Goal: Task Accomplishment & Management: Manage account settings

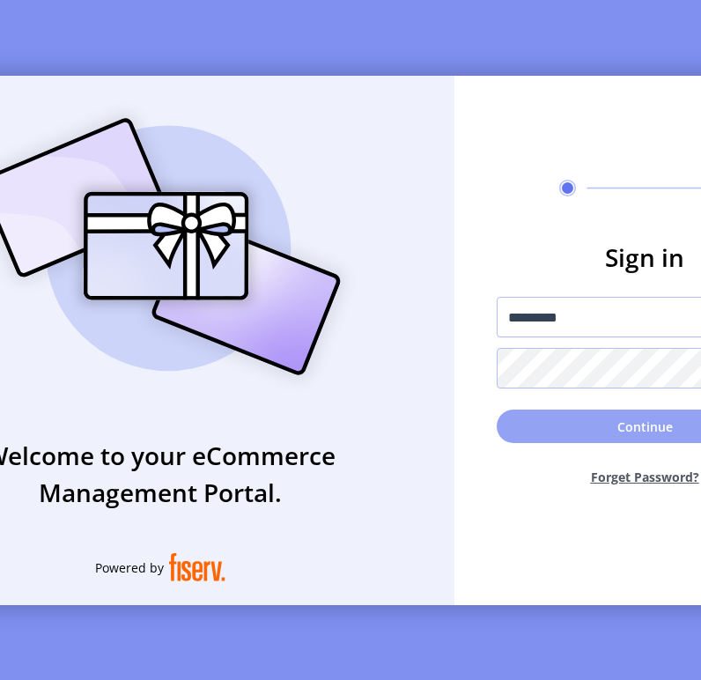
click at [579, 430] on button "Continue" at bounding box center [645, 426] width 296 height 33
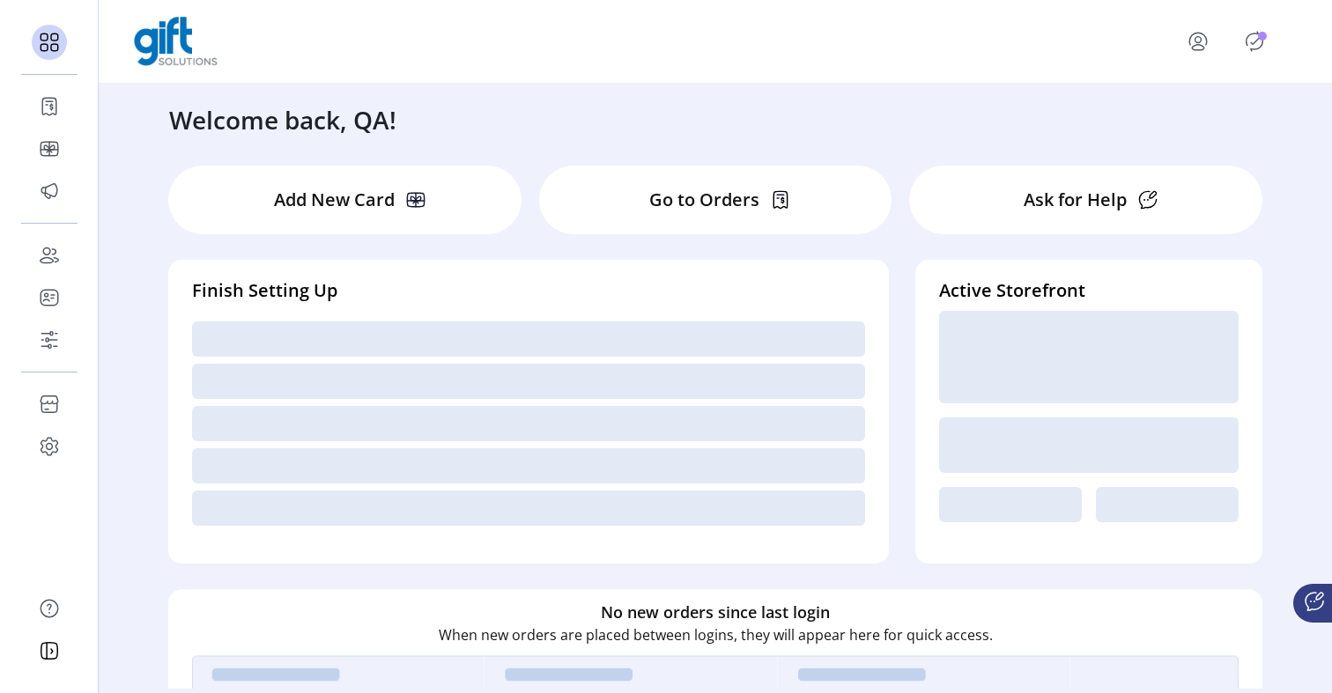
click at [700, 43] on icon "Publisher Panel" at bounding box center [1255, 42] width 8 height 6
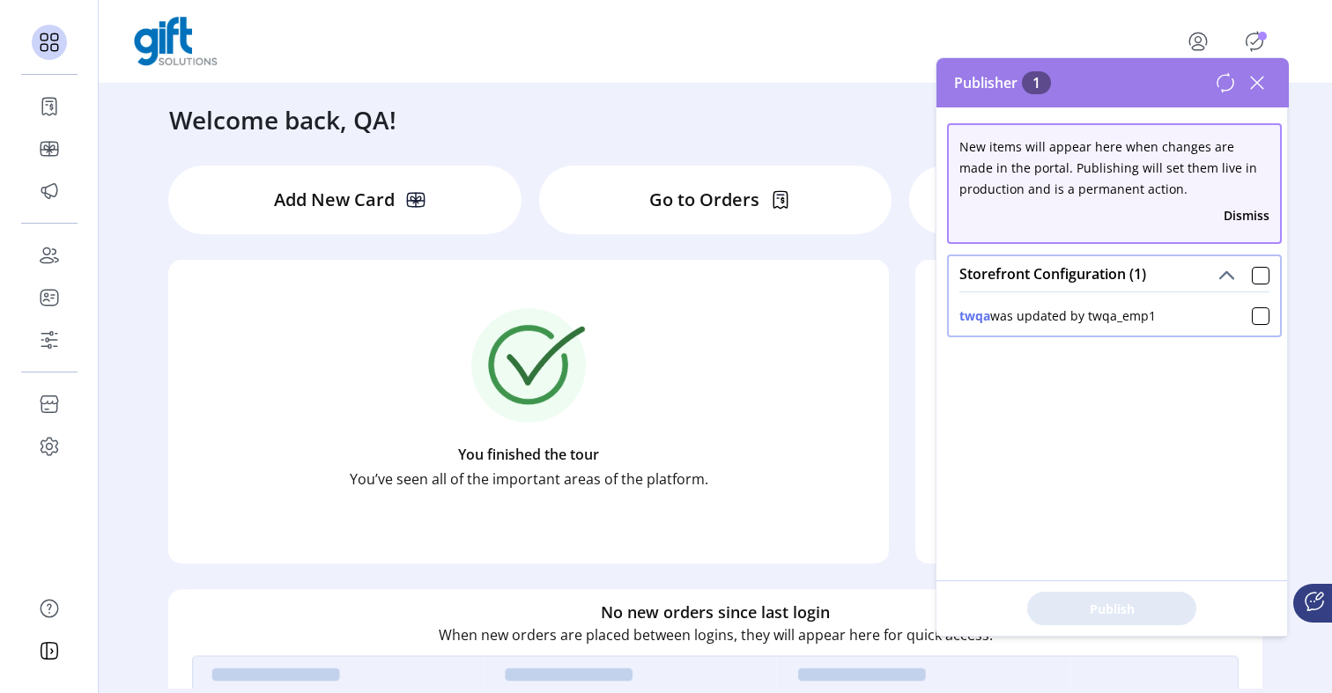
drag, startPoint x: 1168, startPoint y: 312, endPoint x: 959, endPoint y: 309, distance: 208.7
click at [700, 309] on div "twqa was updated by twqa_emp1" at bounding box center [1114, 312] width 310 height 26
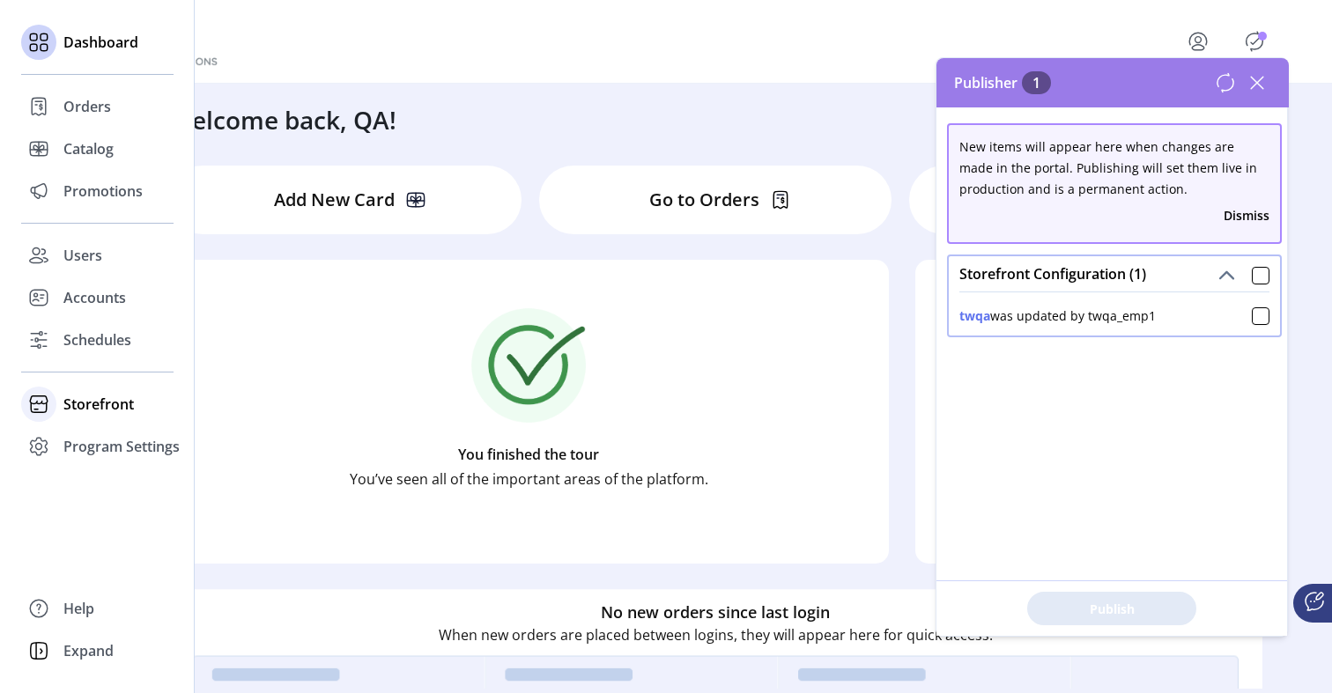
click at [83, 413] on span "Storefront" at bounding box center [98, 404] width 70 height 21
click at [88, 436] on span "Configuration" at bounding box center [109, 439] width 92 height 21
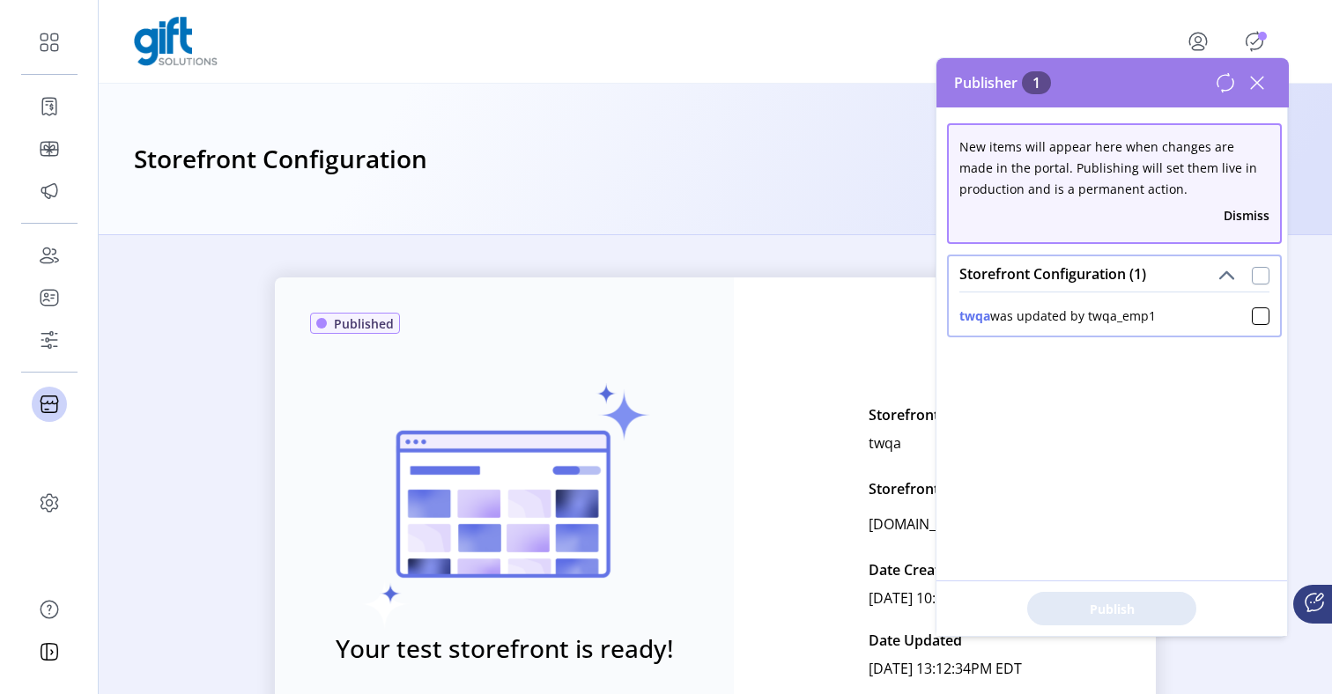
click at [700, 274] on div at bounding box center [1260, 276] width 18 height 18
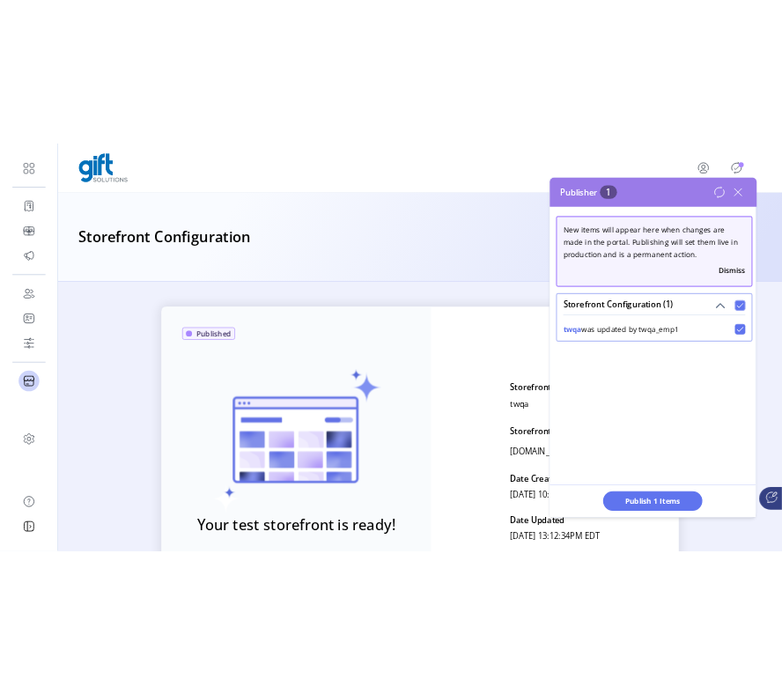
scroll to position [10, 5]
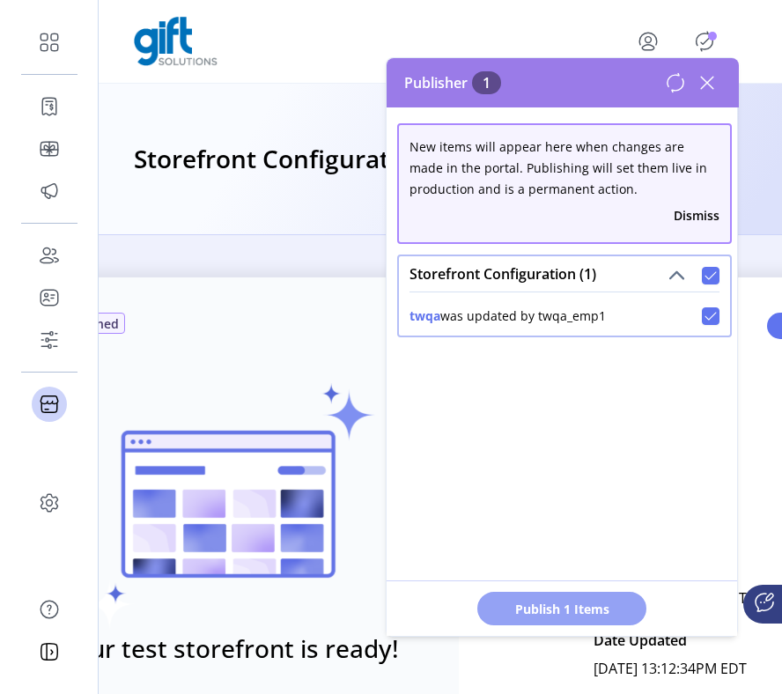
click at [600, 610] on span "Publish 1 Items" at bounding box center [561, 609] width 123 height 18
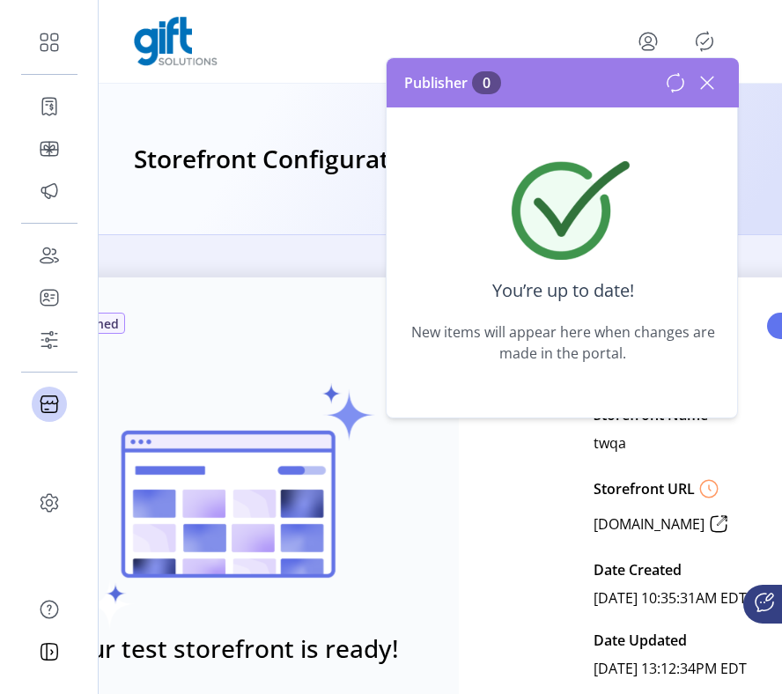
click at [700, 83] on icon at bounding box center [707, 83] width 12 height 12
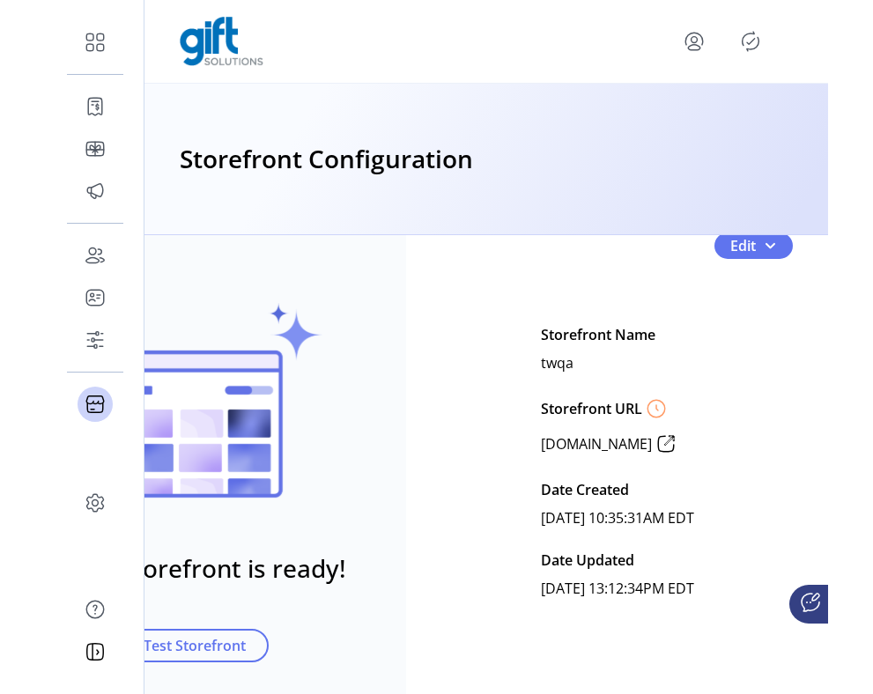
scroll to position [55, 103]
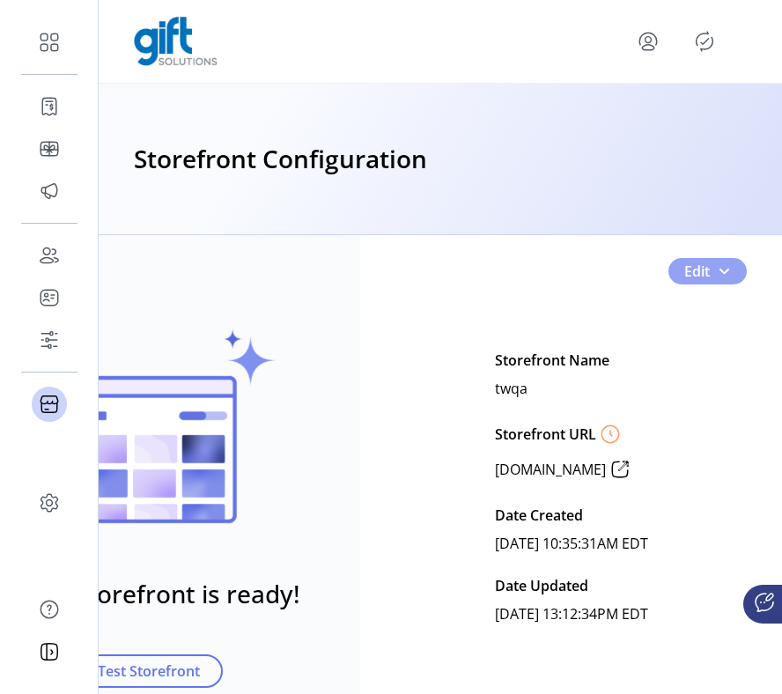
click at [690, 270] on span "Edit" at bounding box center [697, 271] width 26 height 21
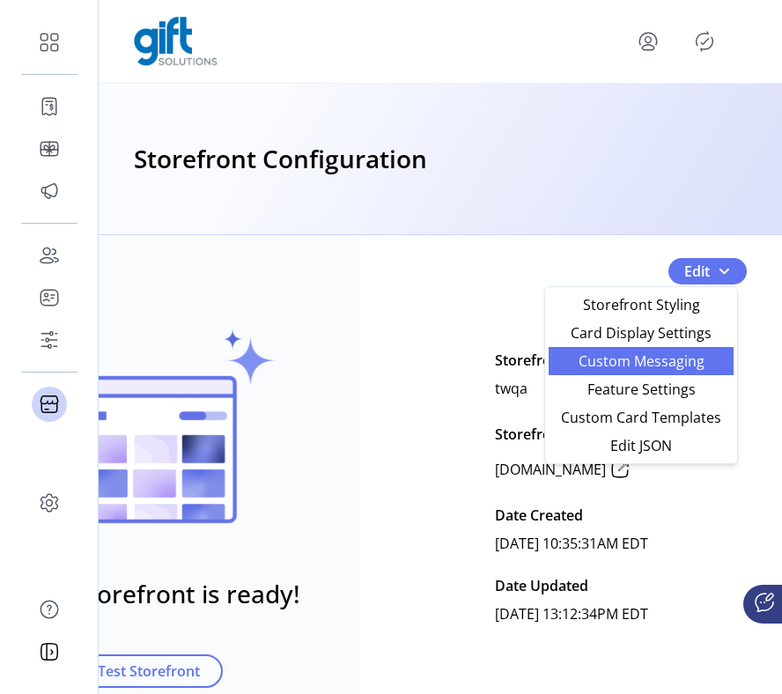
click at [680, 363] on span "Custom Messaging" at bounding box center [641, 361] width 164 height 14
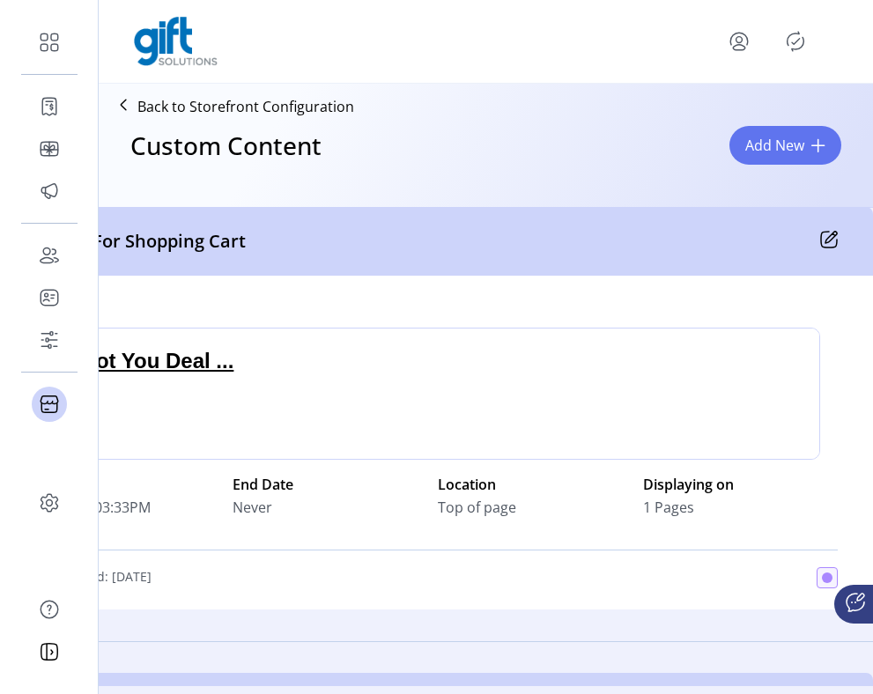
click at [700, 237] on icon at bounding box center [829, 240] width 18 height 18
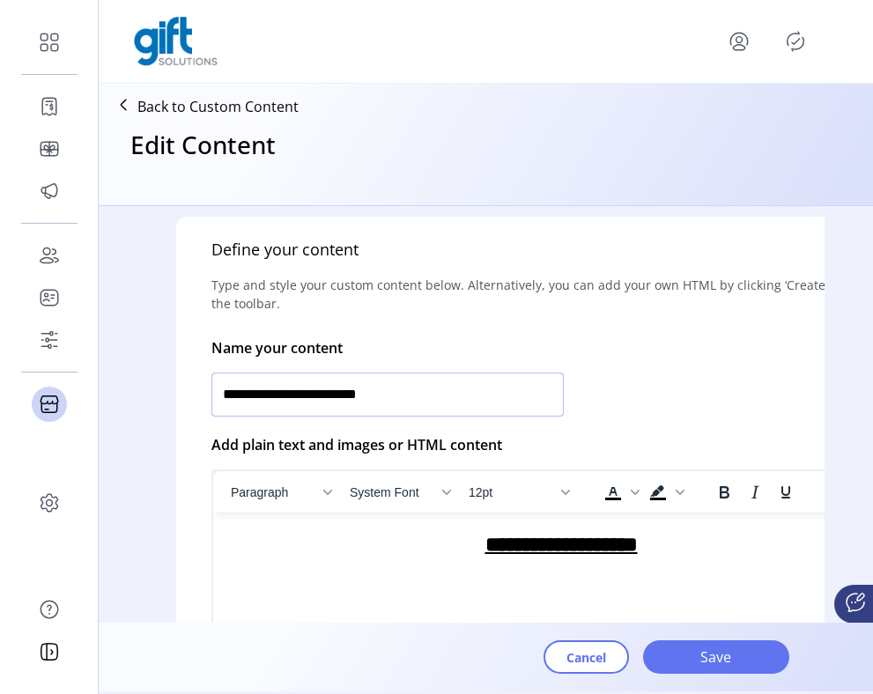
click at [442, 391] on input "**********" at bounding box center [387, 395] width 352 height 44
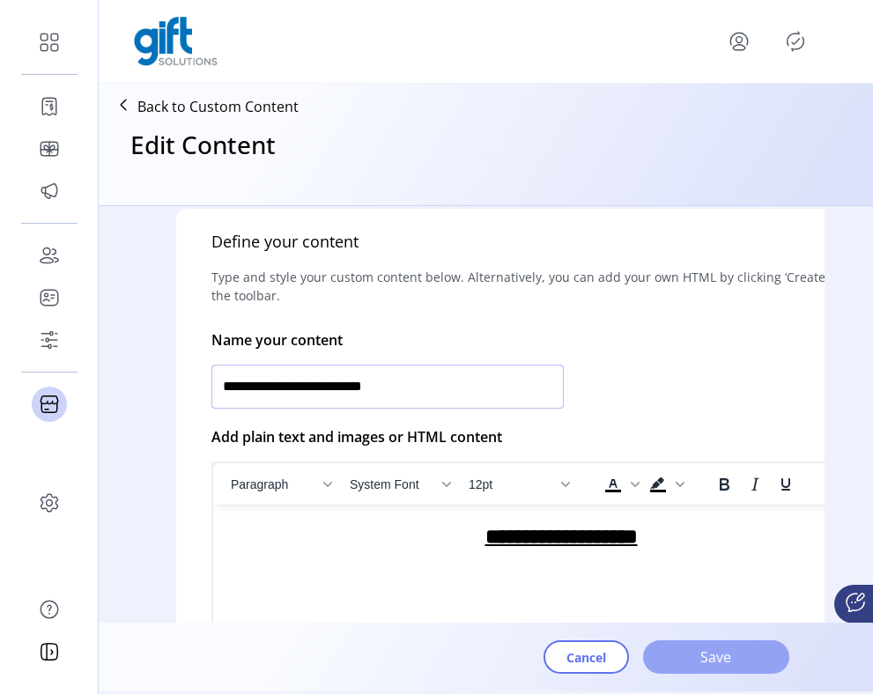
type input "**********"
click at [684, 660] on span "Save" at bounding box center [716, 656] width 100 height 21
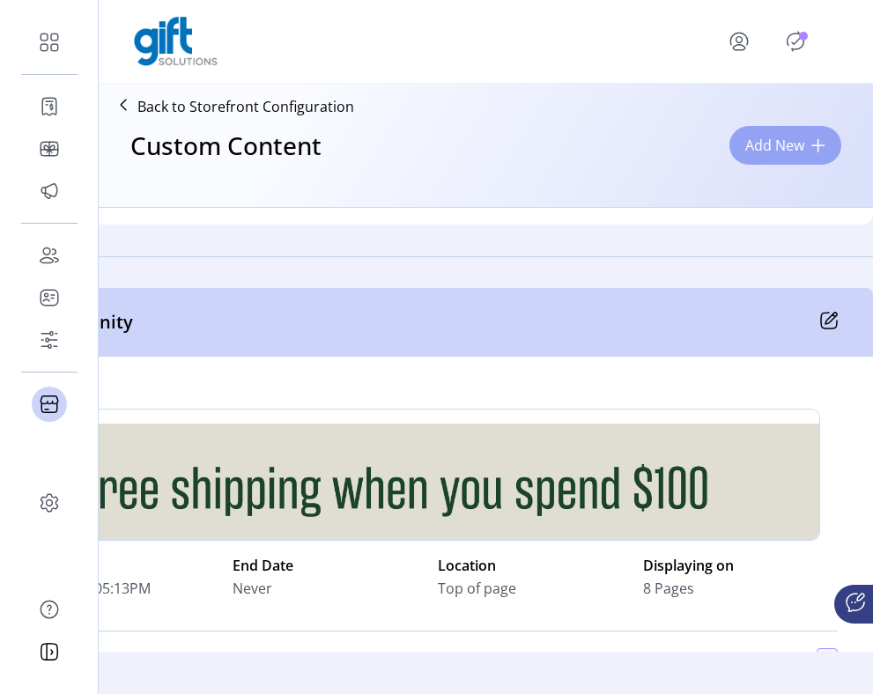
click at [700, 149] on span "Add New" at bounding box center [774, 145] width 59 height 21
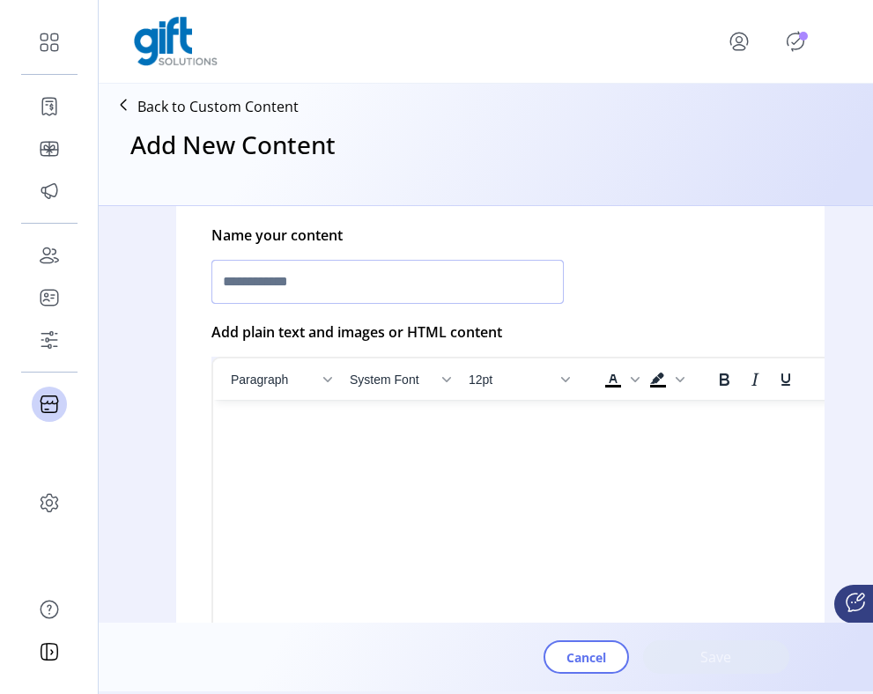
click at [355, 277] on input "text" at bounding box center [387, 282] width 352 height 44
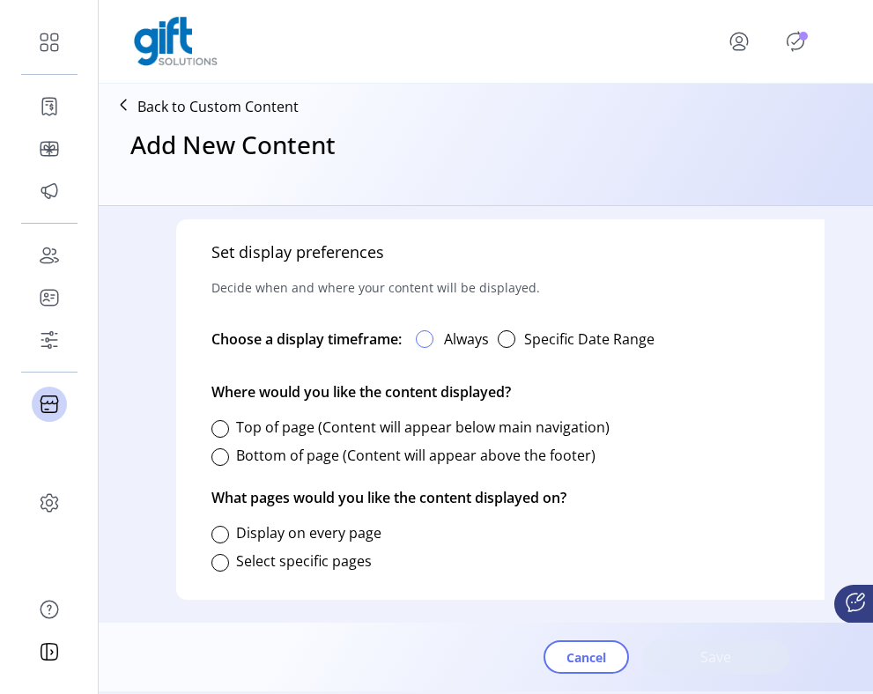
type input "******"
click at [425, 335] on div at bounding box center [425, 339] width 18 height 18
click at [220, 461] on div at bounding box center [220, 457] width 18 height 18
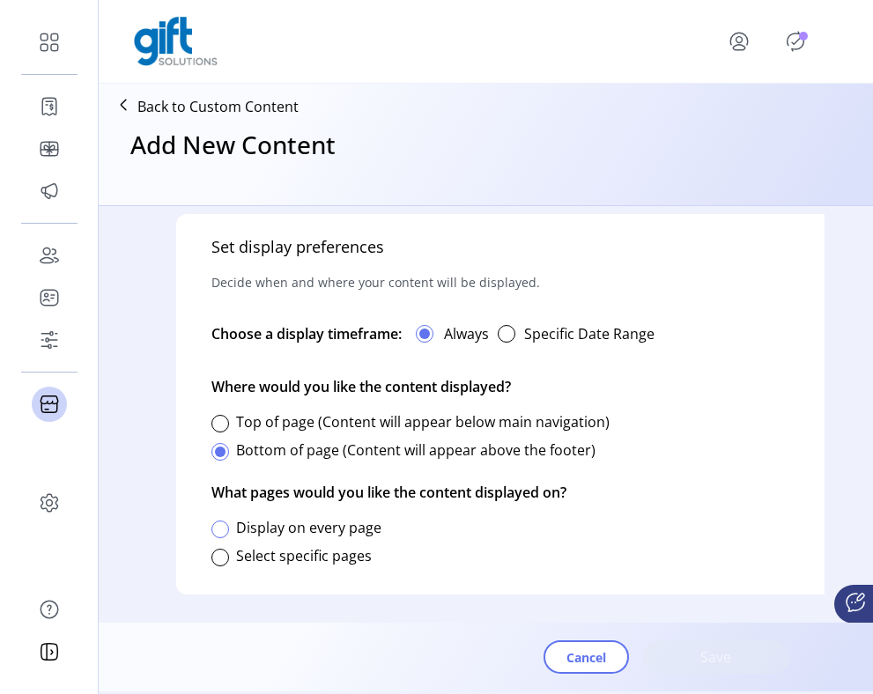
click at [216, 520] on div at bounding box center [220, 529] width 18 height 18
click at [700, 657] on span "Save" at bounding box center [716, 656] width 100 height 21
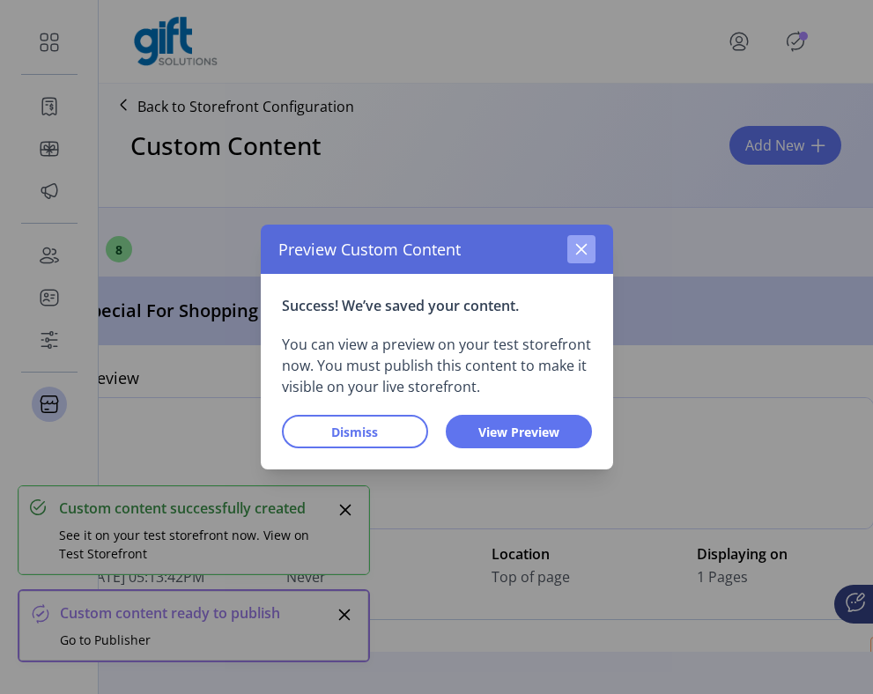
click at [585, 251] on icon "button" at bounding box center [581, 249] width 14 height 14
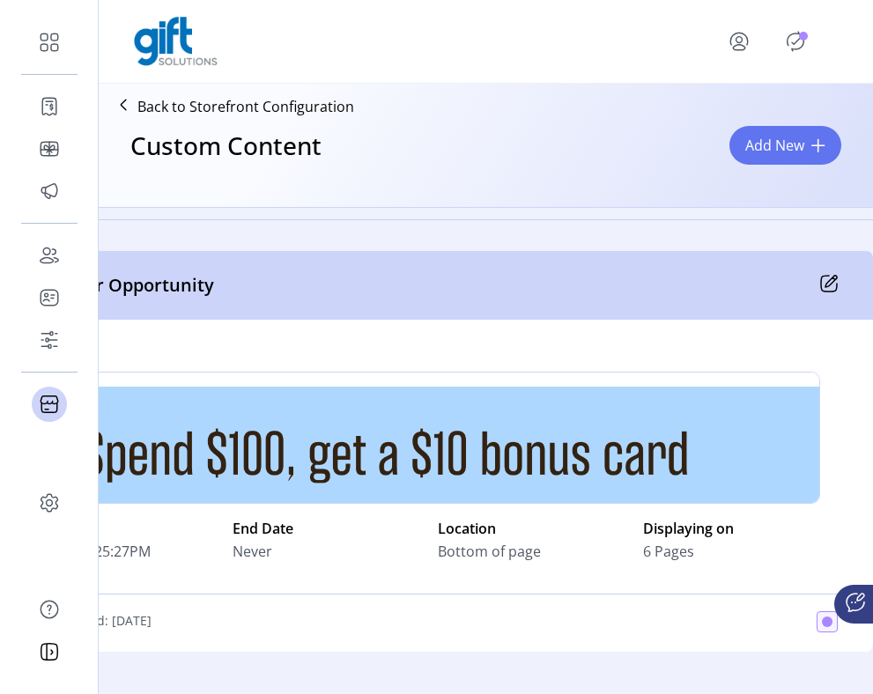
click at [700, 284] on icon at bounding box center [829, 284] width 18 height 18
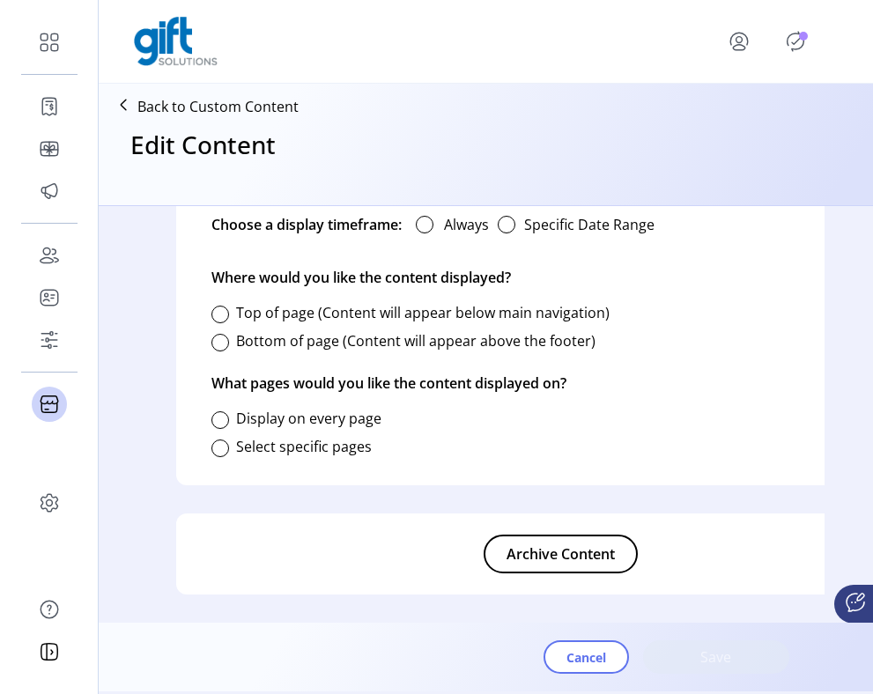
type input "**********"
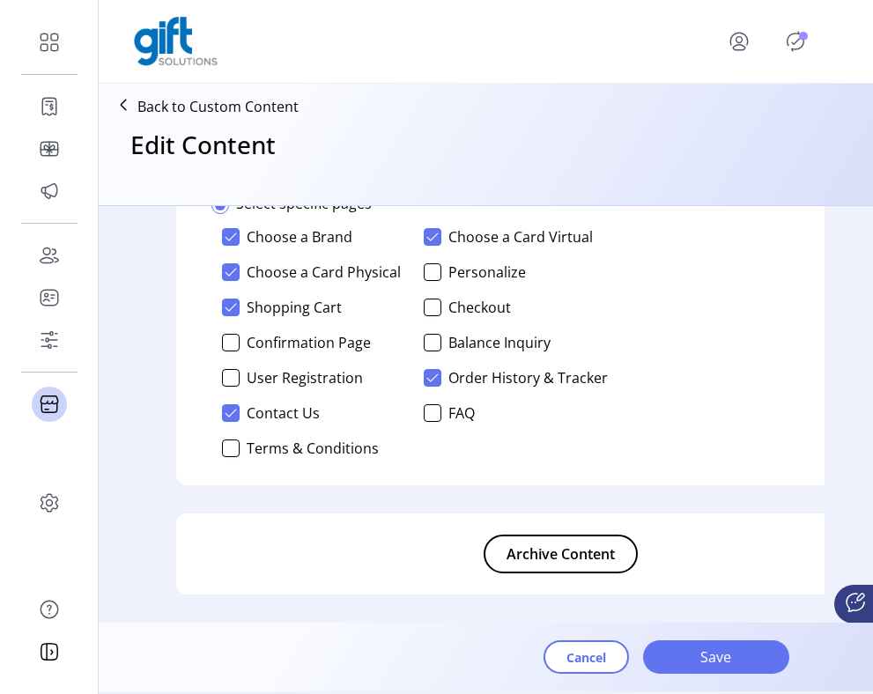
click at [557, 543] on span "Archive Content" at bounding box center [560, 553] width 108 height 21
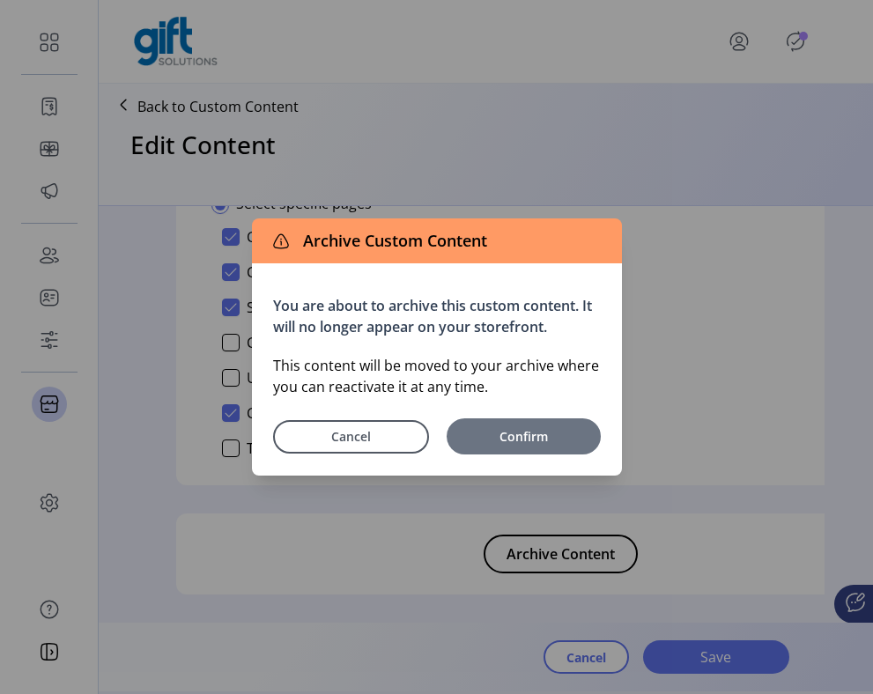
click at [527, 435] on span "Confirm" at bounding box center [523, 436] width 137 height 18
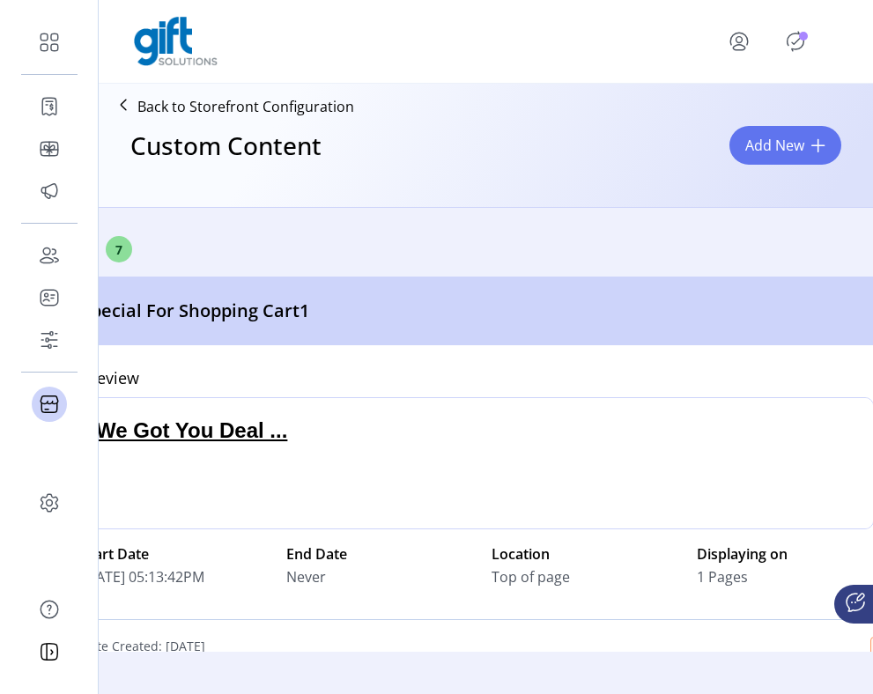
click at [700, 29] on icon "Publisher Panel" at bounding box center [795, 41] width 28 height 28
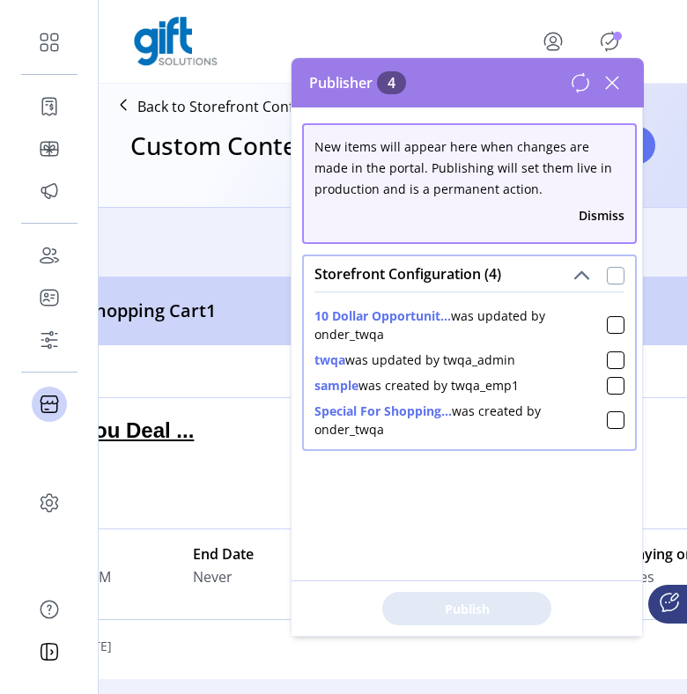
click at [607, 269] on div at bounding box center [616, 276] width 18 height 18
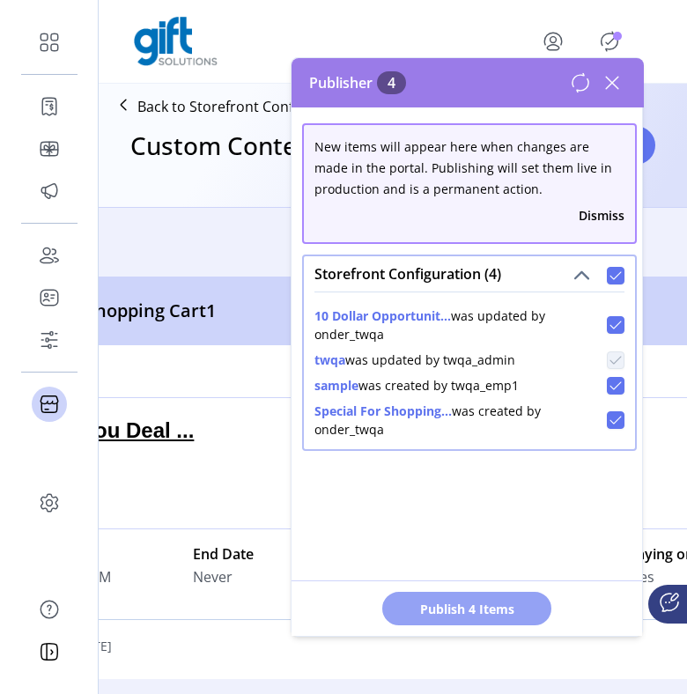
click at [513, 613] on span "Publish 4 Items" at bounding box center [466, 609] width 123 height 18
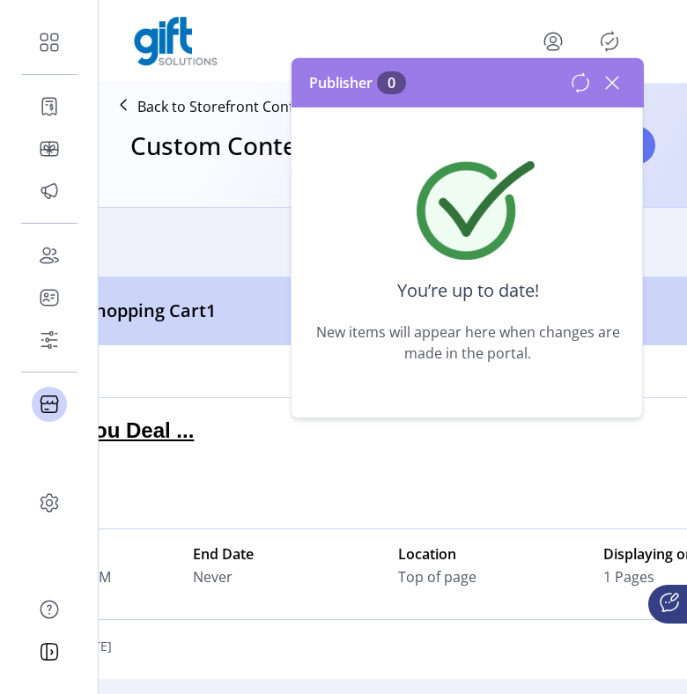
click at [578, 84] on icon at bounding box center [580, 82] width 21 height 21
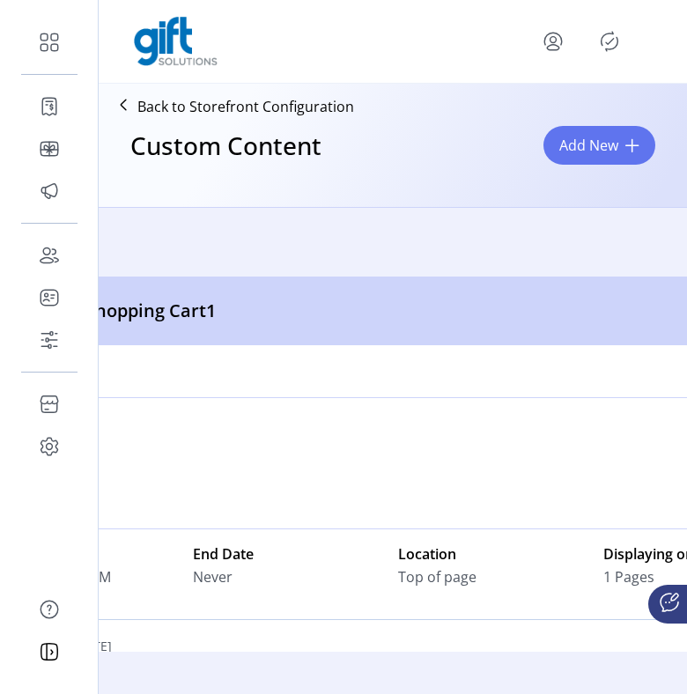
click at [612, 44] on icon "Publisher Panel" at bounding box center [609, 41] width 28 height 28
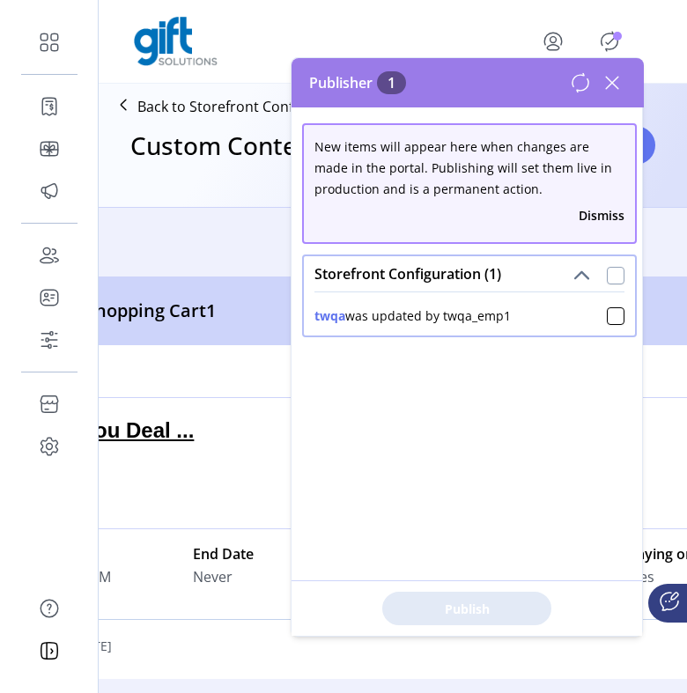
click at [613, 277] on div at bounding box center [616, 276] width 18 height 18
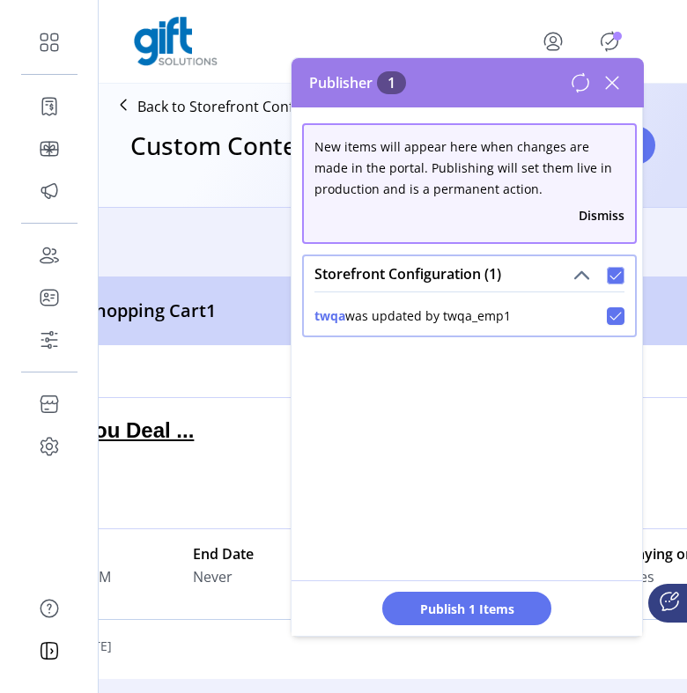
scroll to position [10, 5]
click at [619, 77] on icon at bounding box center [612, 83] width 28 height 28
